Goal: Task Accomplishment & Management: Complete application form

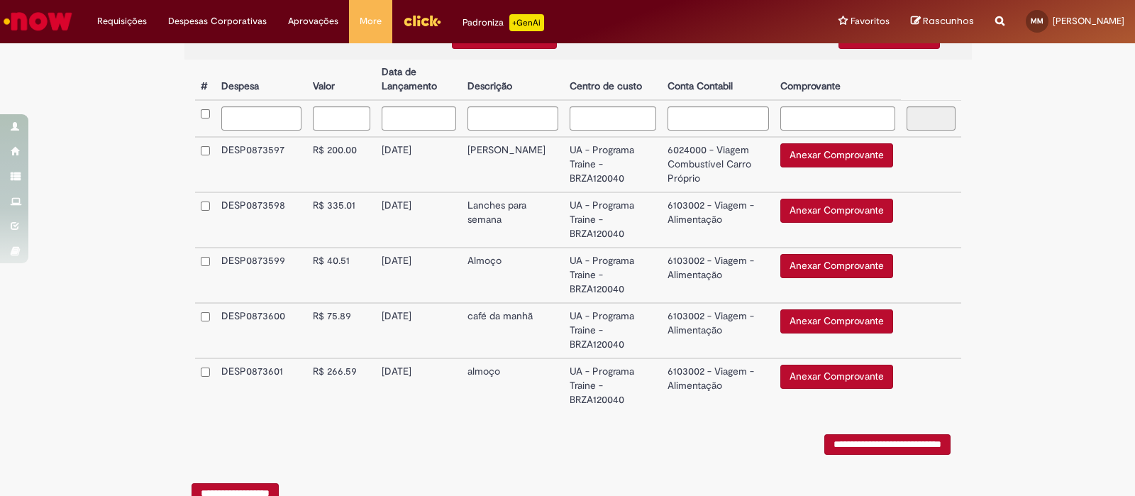
scroll to position [369, 0]
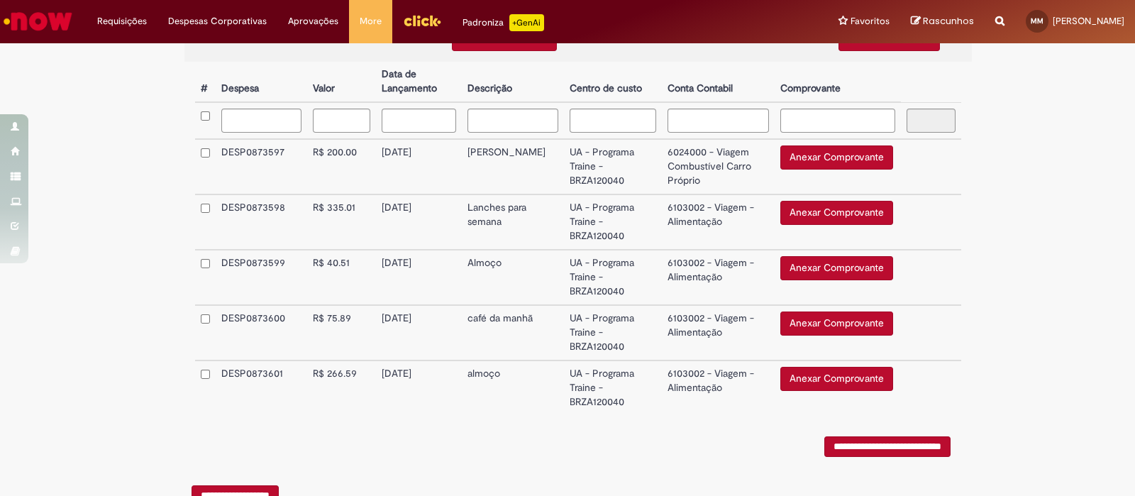
click at [818, 162] on button "Anexar Comprovante" at bounding box center [836, 157] width 113 height 24
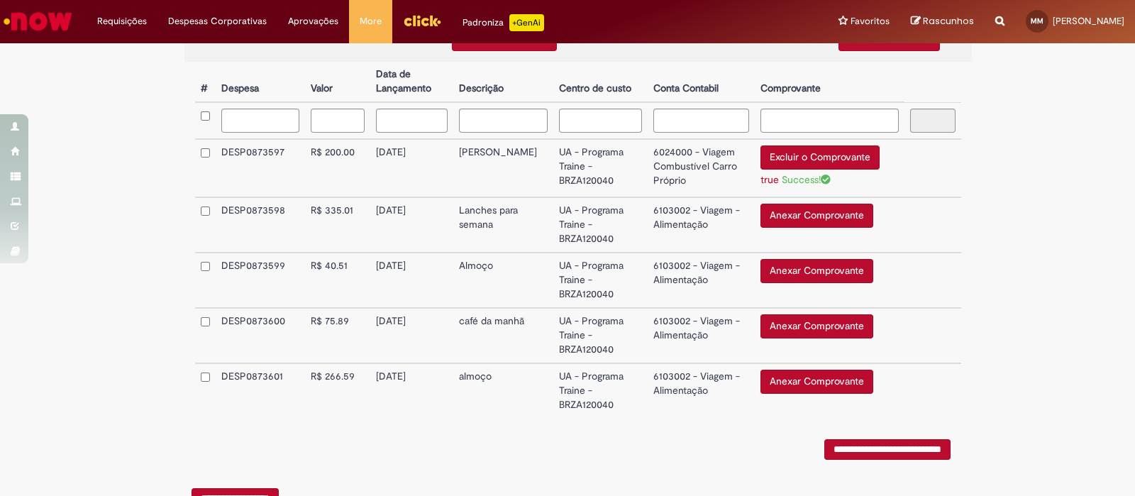
click at [802, 161] on button "Excluir o Comprovante" at bounding box center [819, 157] width 119 height 24
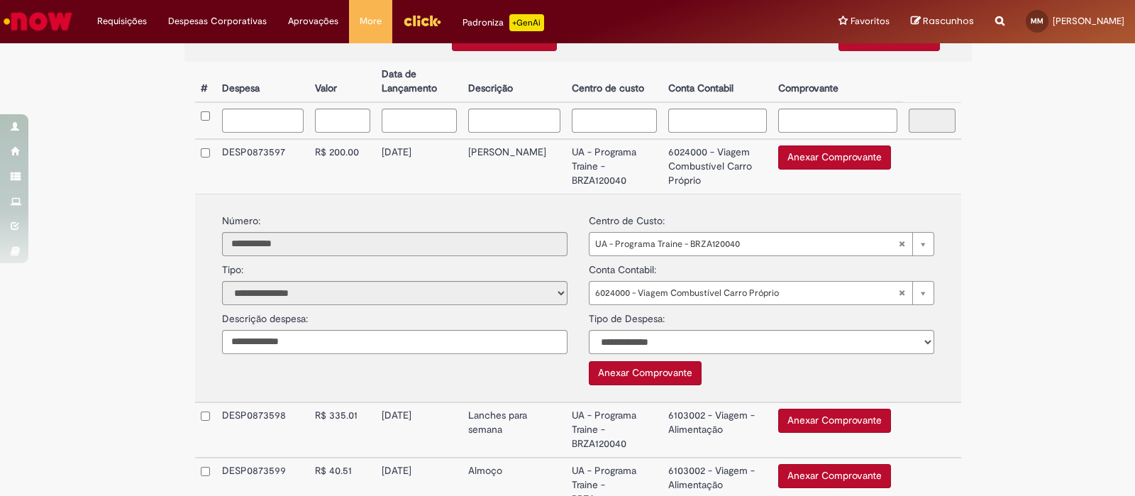
click at [589, 377] on button "Anexar Comprovante" at bounding box center [645, 373] width 113 height 24
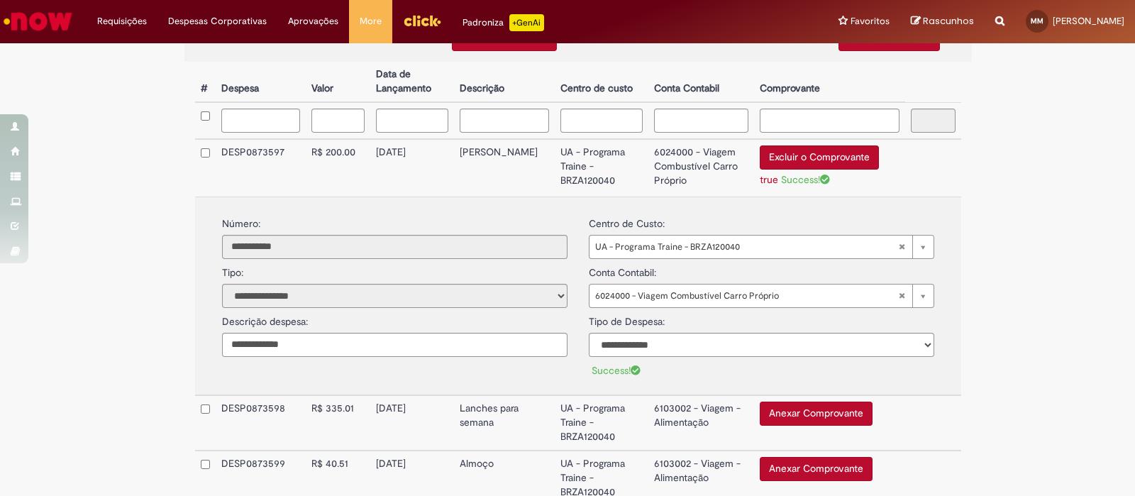
click at [664, 153] on td "6024000 - Viagem Combustível Carro Próprio" at bounding box center [701, 167] width 106 height 57
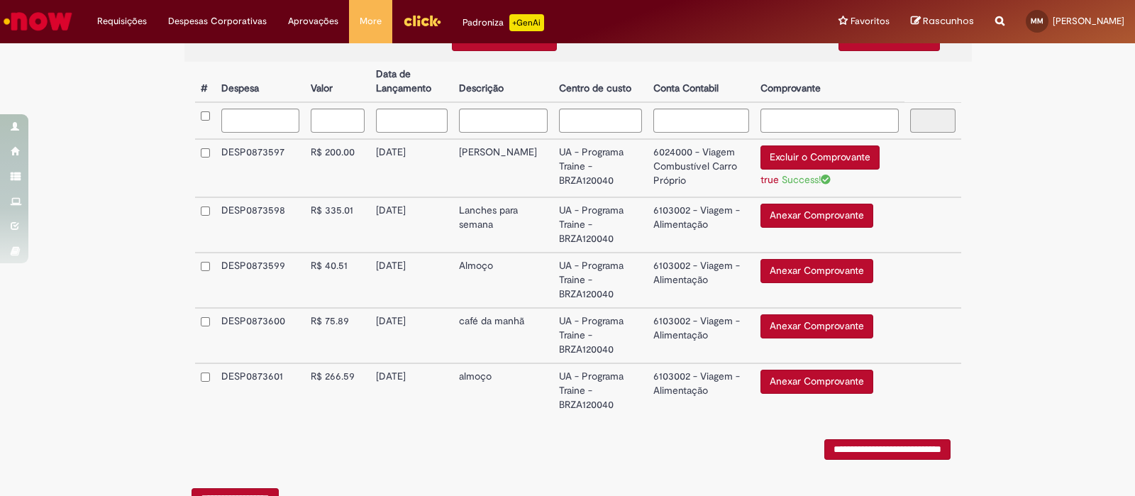
click at [796, 211] on button "Anexar Comprovante" at bounding box center [816, 216] width 113 height 24
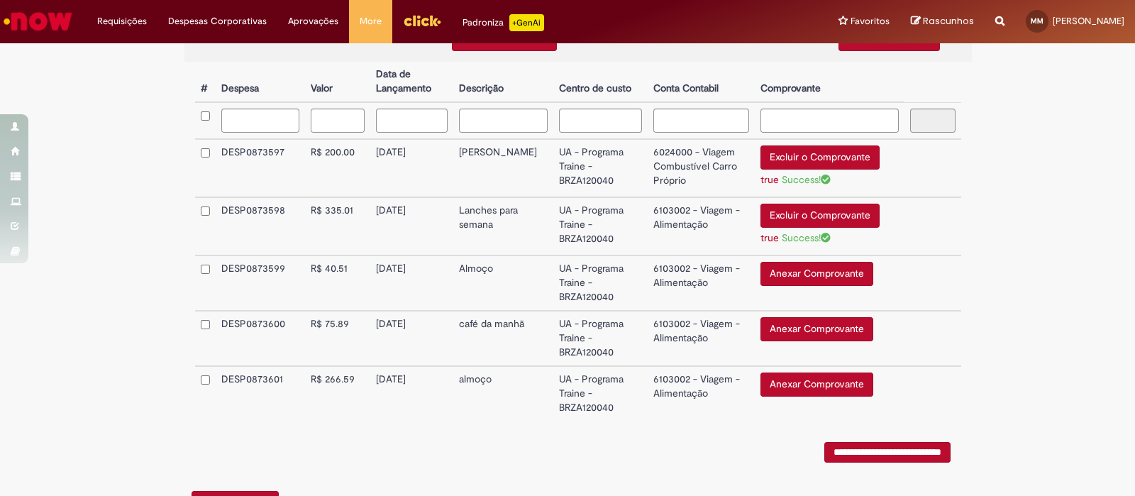
click at [814, 272] on button "Anexar Comprovante" at bounding box center [816, 274] width 113 height 24
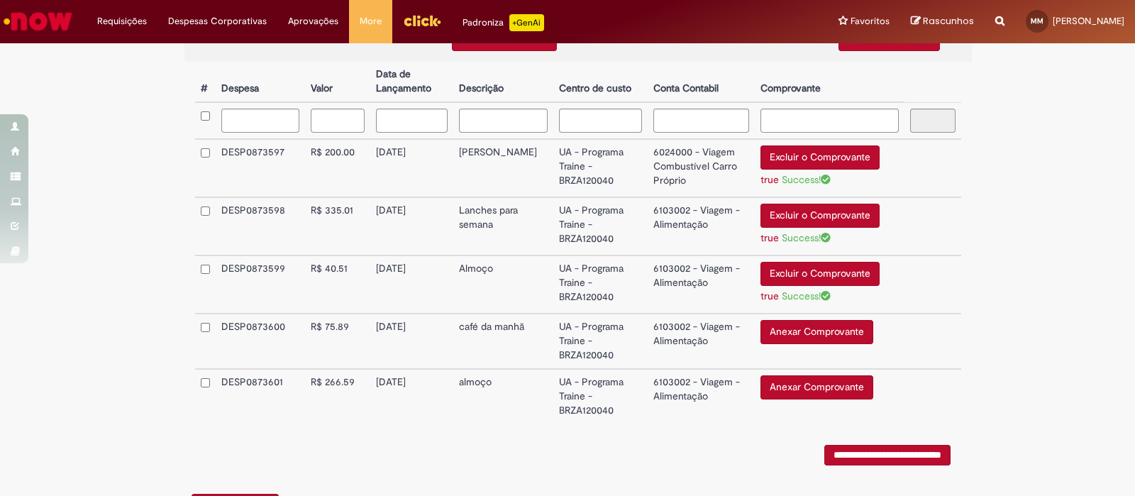
click at [801, 331] on button "Anexar Comprovante" at bounding box center [816, 332] width 113 height 24
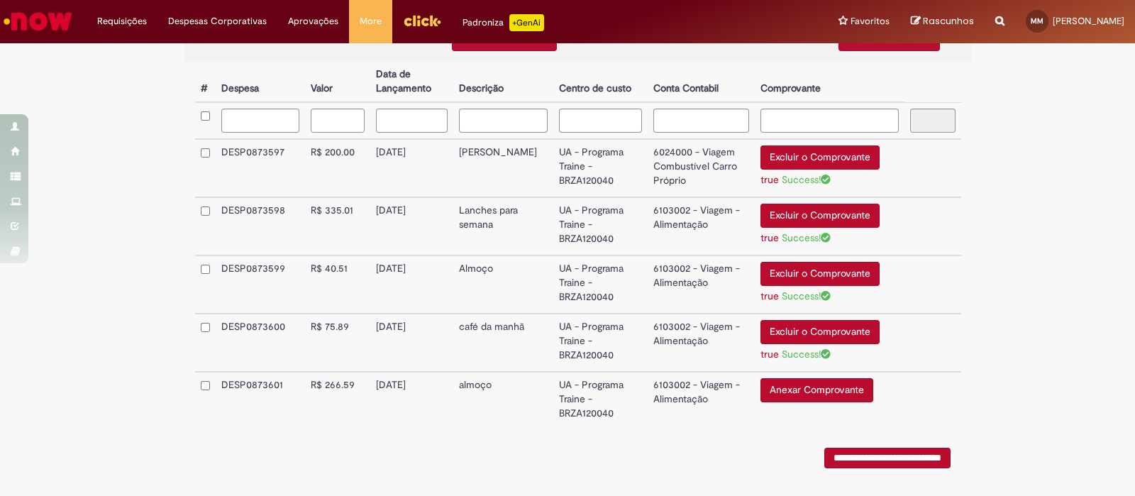
click at [801, 392] on button "Anexar Comprovante" at bounding box center [816, 390] width 113 height 24
click at [897, 462] on input "**********" at bounding box center [887, 460] width 126 height 21
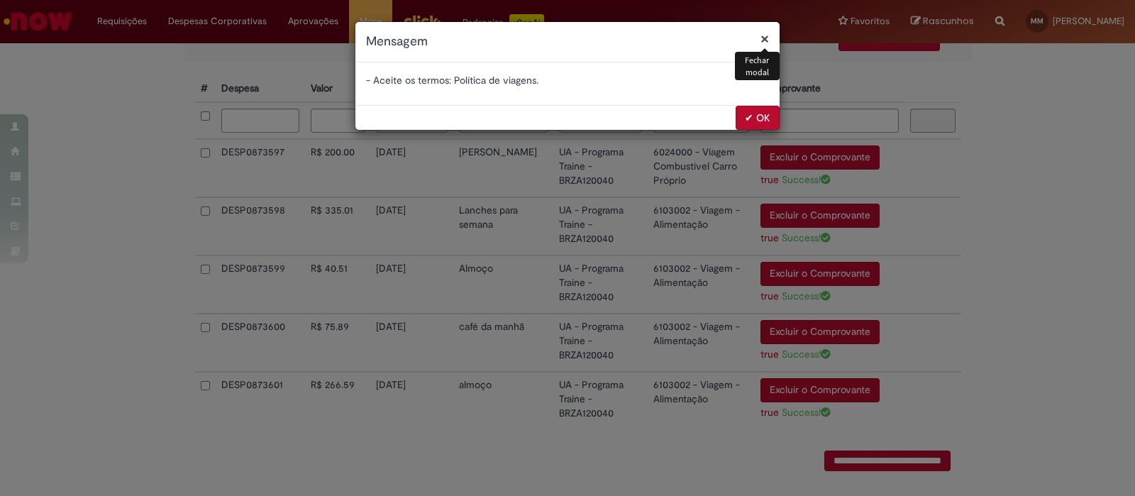
click at [759, 126] on button "✔ OK" at bounding box center [757, 118] width 44 height 24
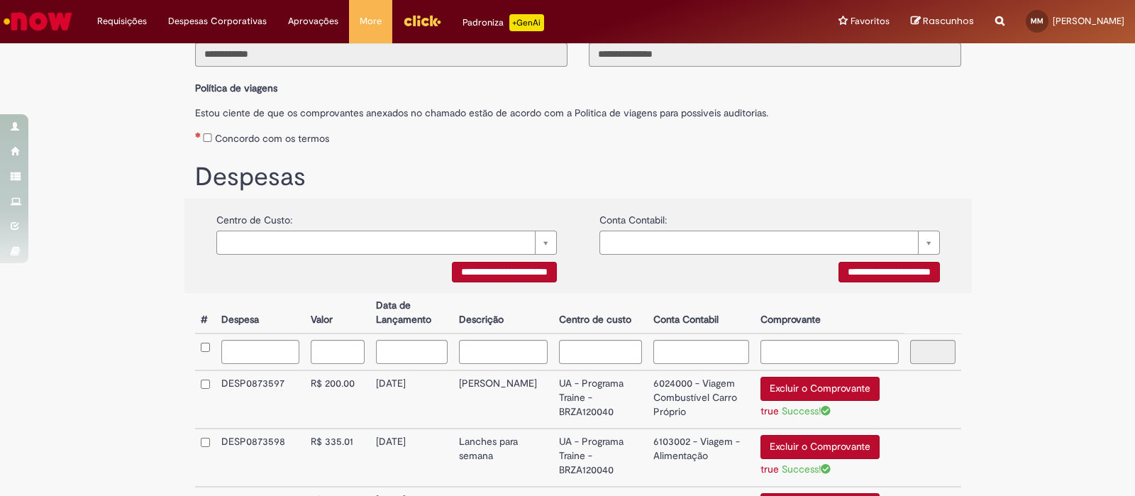
scroll to position [137, 0]
click at [202, 133] on div "Concordo com os termos" at bounding box center [578, 137] width 766 height 26
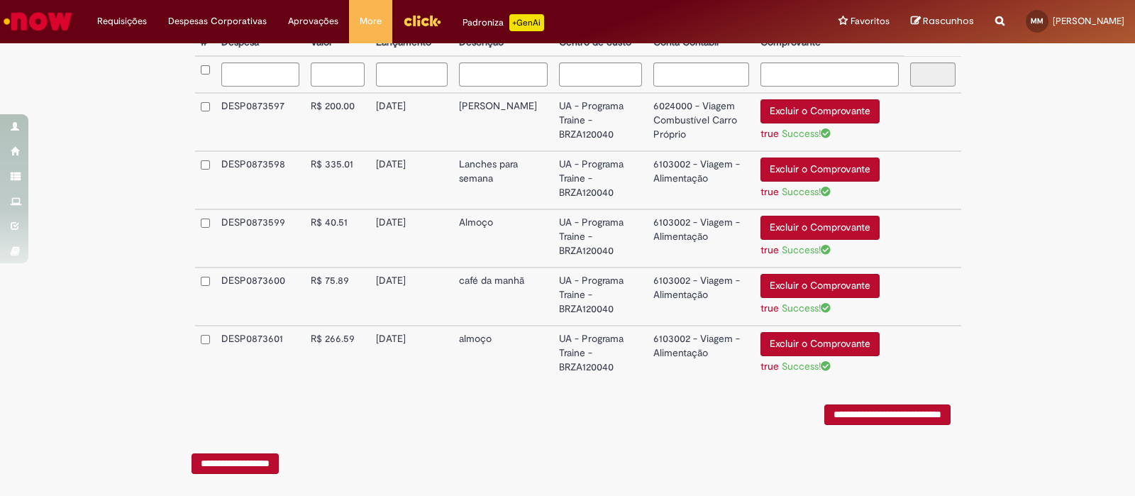
scroll to position [431, 0]
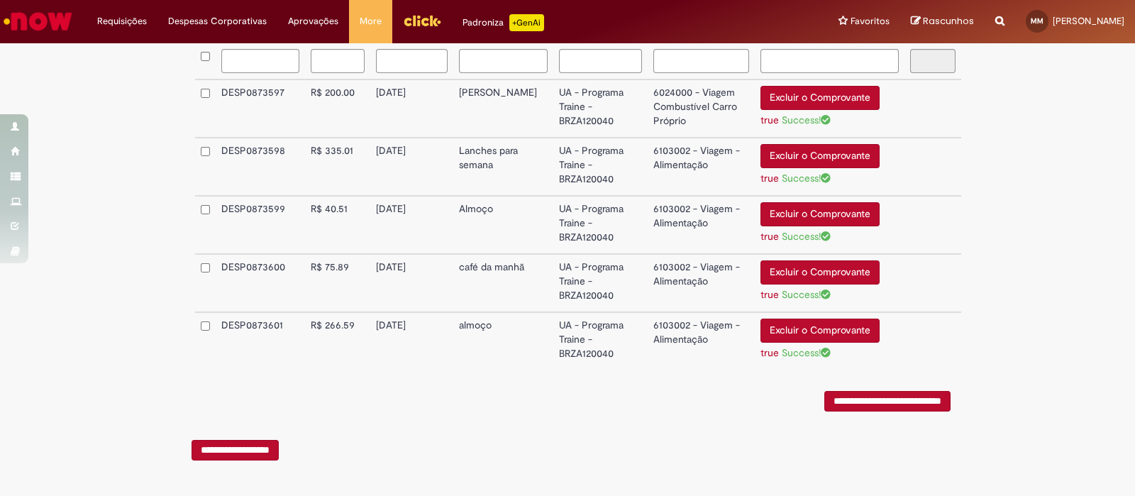
click at [829, 400] on input "**********" at bounding box center [887, 401] width 126 height 21
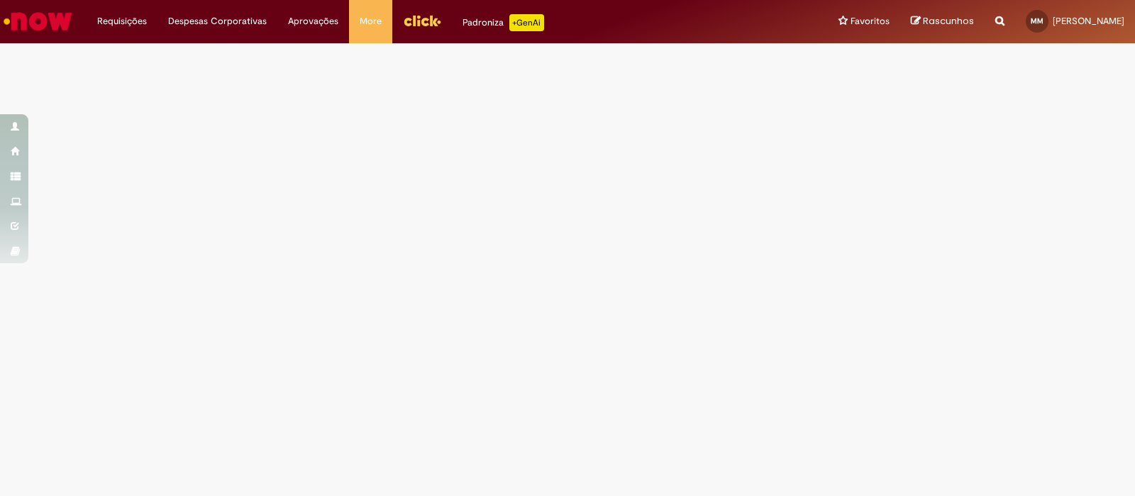
scroll to position [0, 0]
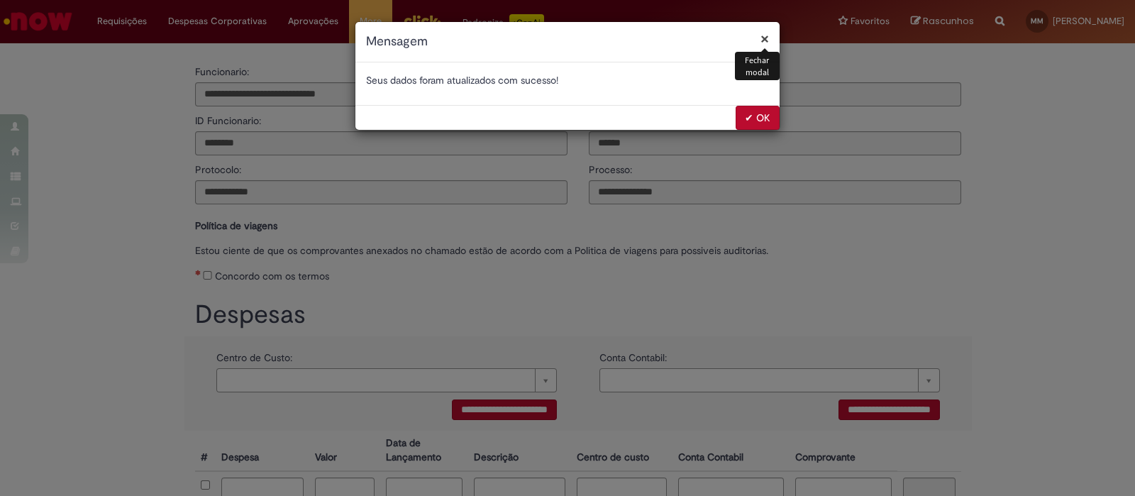
click at [758, 111] on button "✔ OK" at bounding box center [757, 118] width 44 height 24
